Goal: Check status

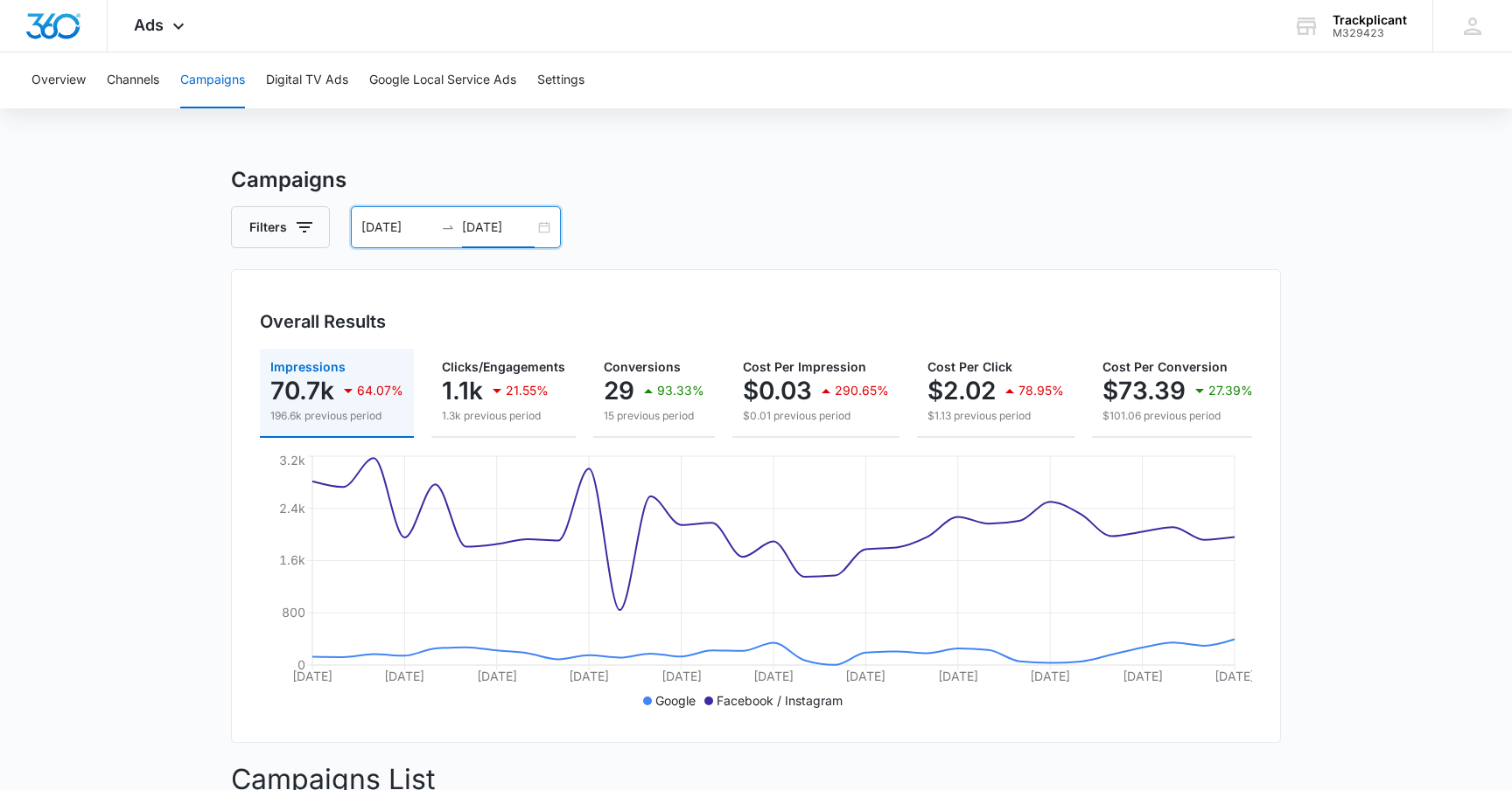
click at [487, 226] on input "[DATE]" at bounding box center [498, 227] width 73 height 19
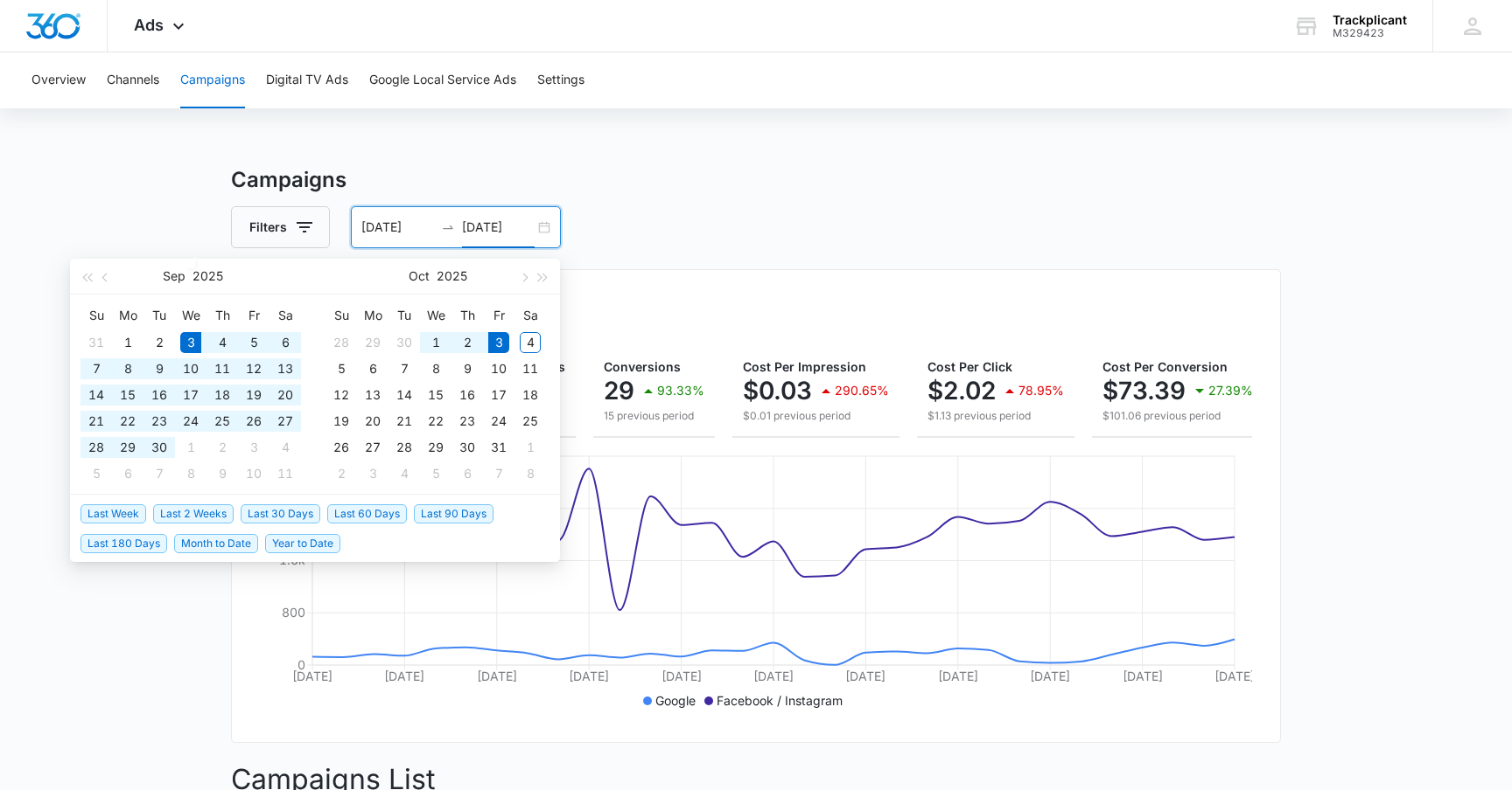
type input "[DATE]"
click at [288, 511] on span "Last 30 Days" at bounding box center [281, 513] width 80 height 19
type input "[DATE]"
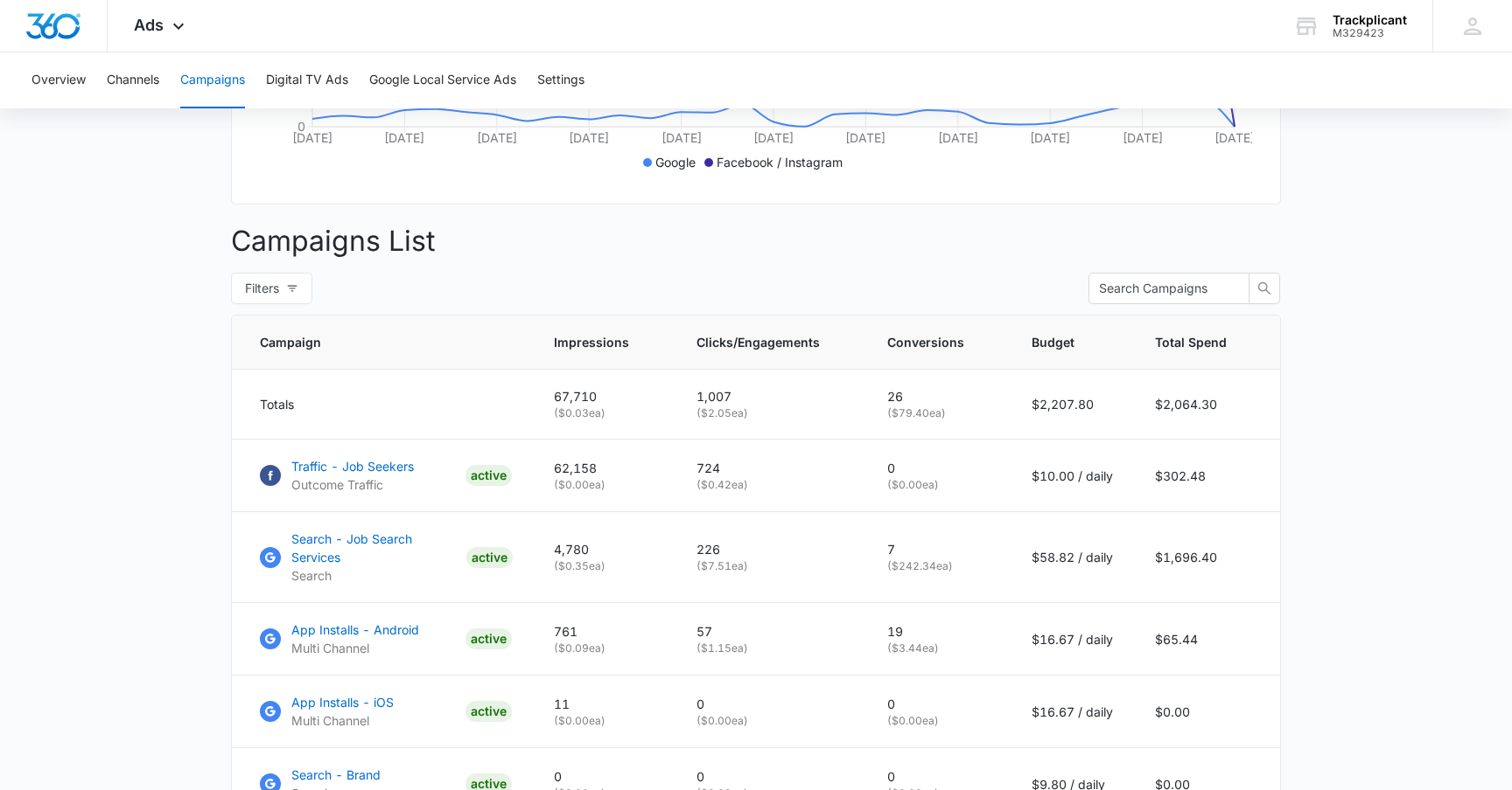
scroll to position [747, 0]
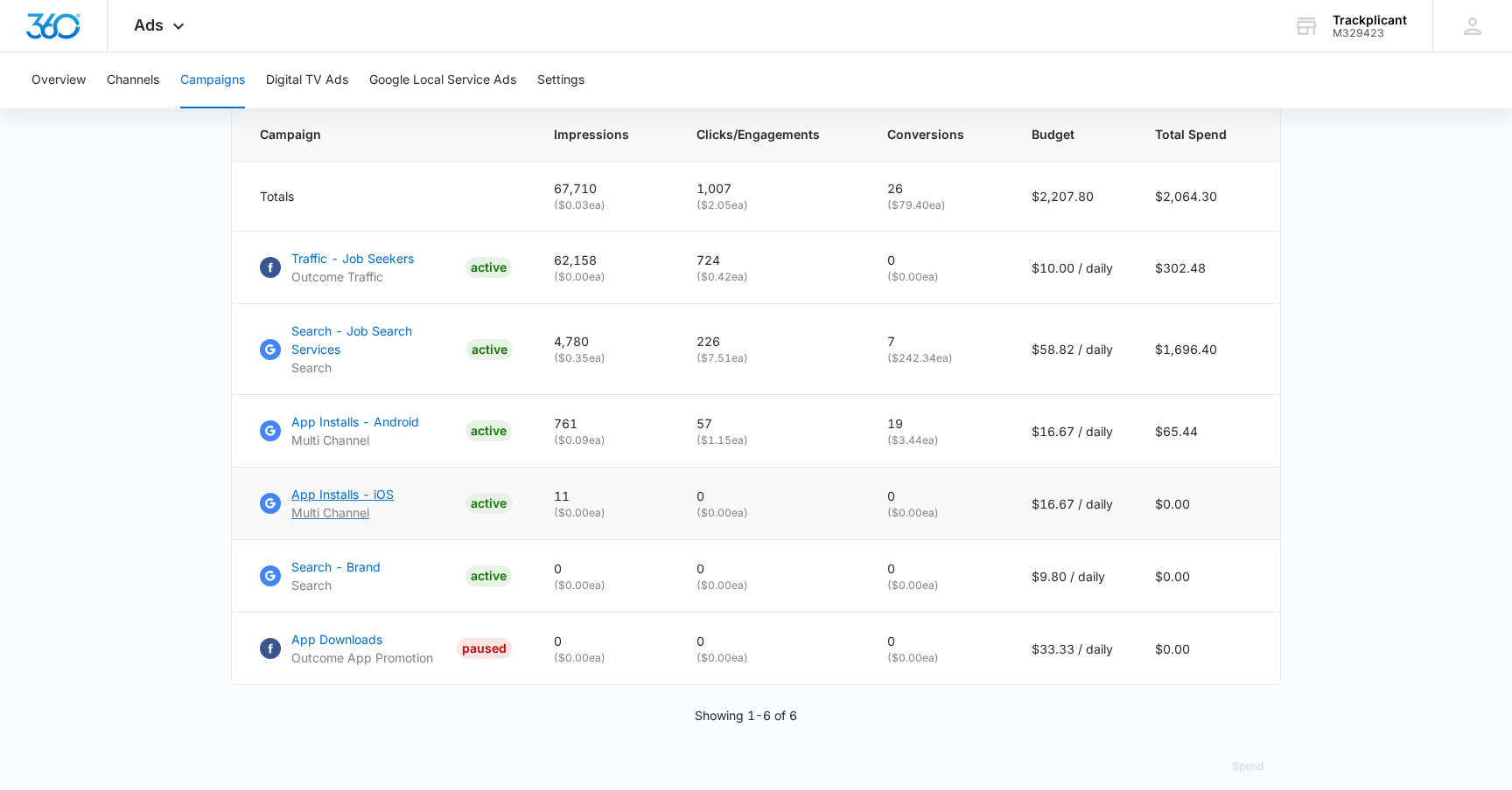
click at [327, 485] on p "App Installs - iOS" at bounding box center [342, 494] width 102 height 18
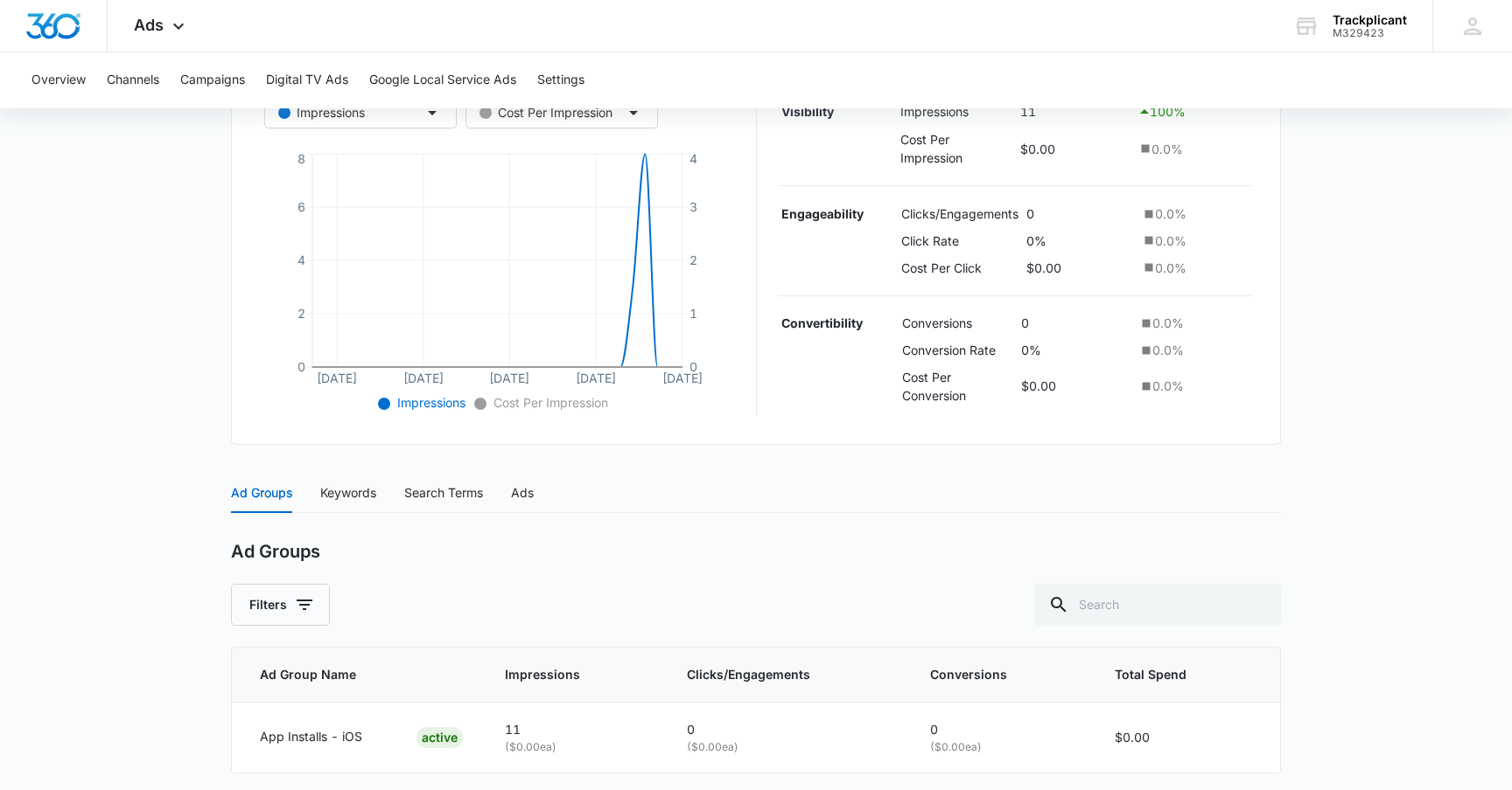
scroll to position [422, 0]
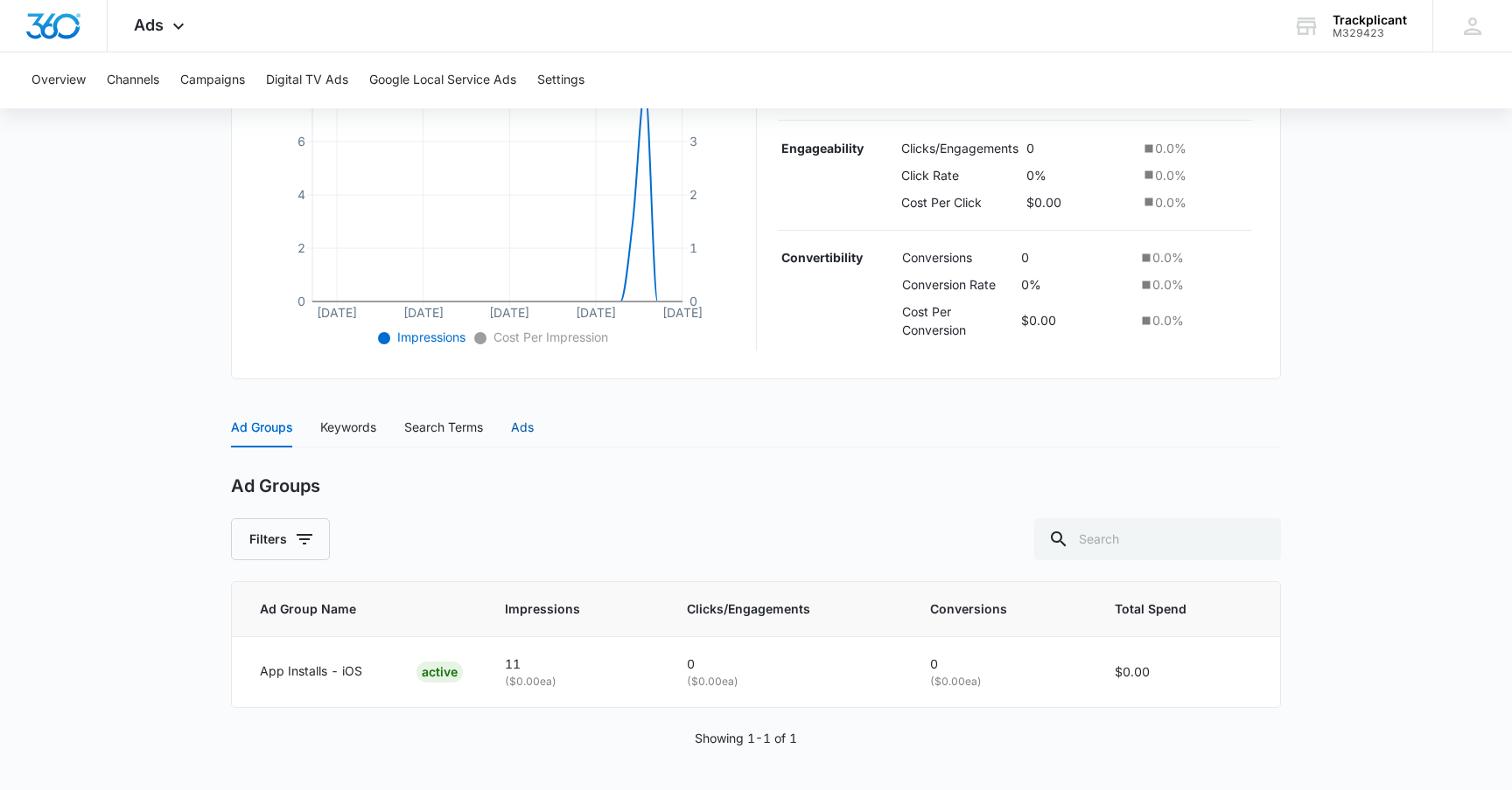
click at [534, 428] on div "Ads" at bounding box center [522, 426] width 23 height 19
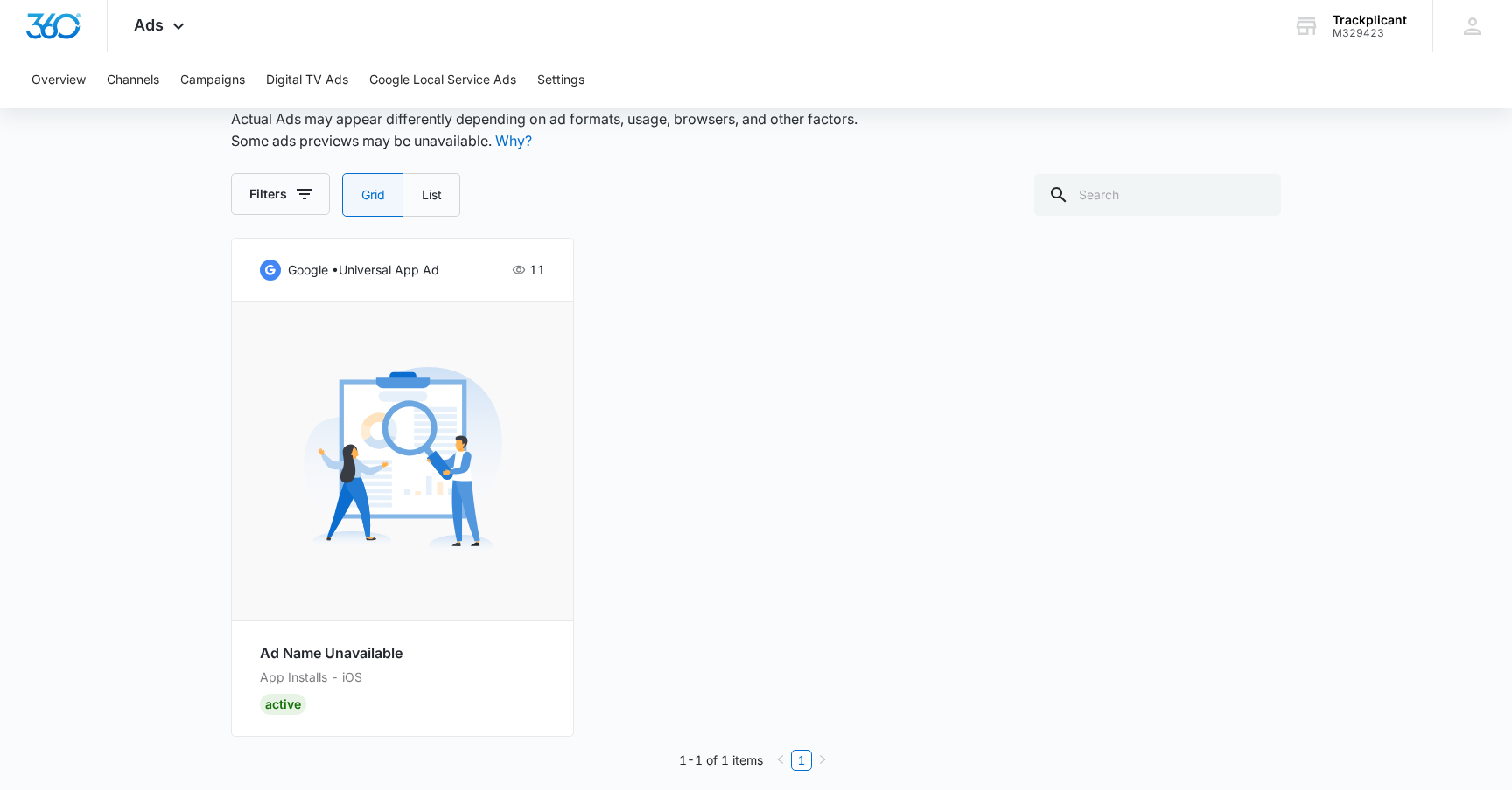
scroll to position [839, 0]
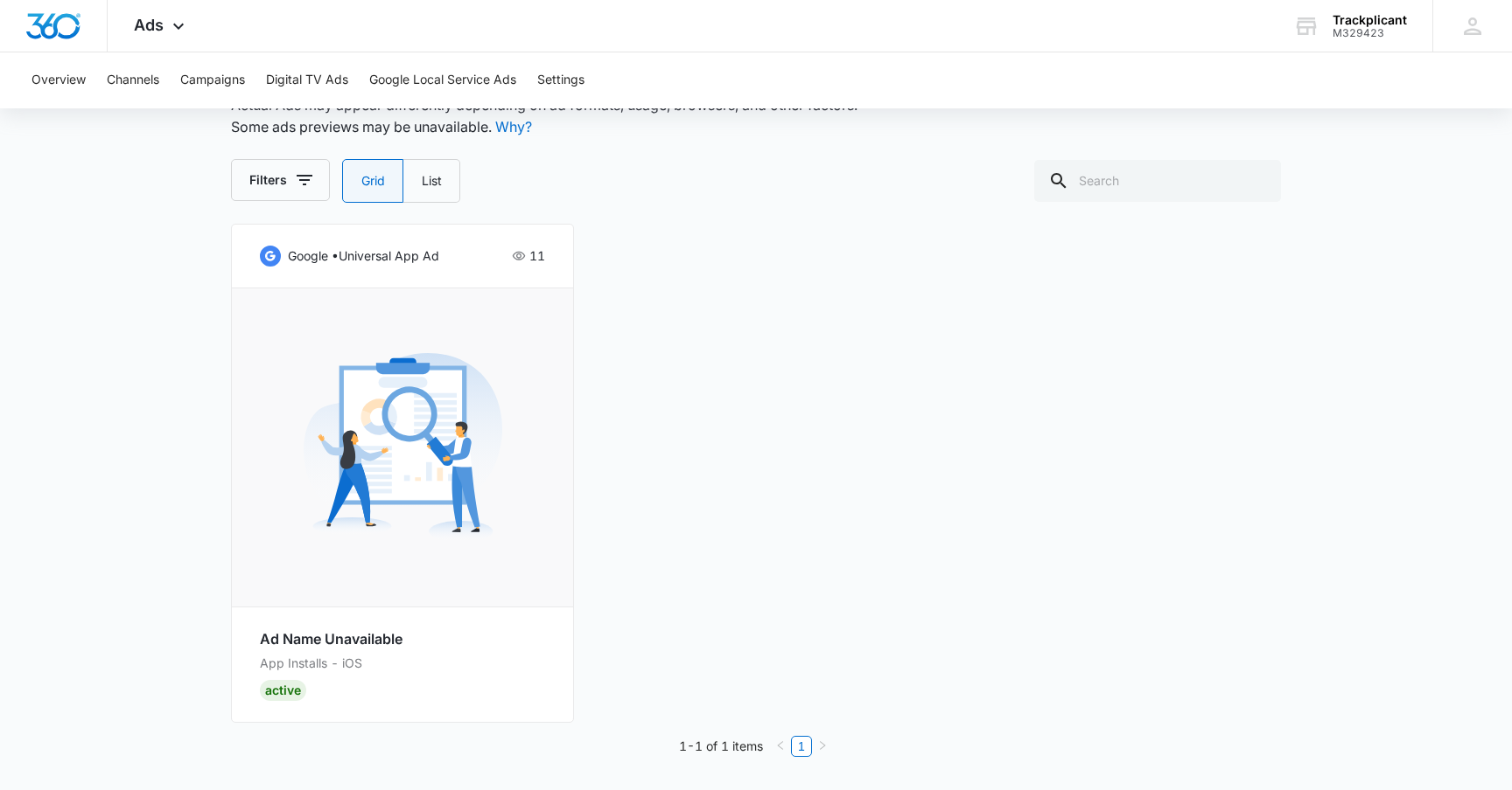
click at [395, 438] on img at bounding box center [403, 446] width 199 height 199
click at [157, 476] on main "App Installs - iOS | Active $16.67 daily , $0.00 Spent Overview 09/04/2025 10/0…" at bounding box center [756, 57] width 1512 height 1465
